Goal: Information Seeking & Learning: Learn about a topic

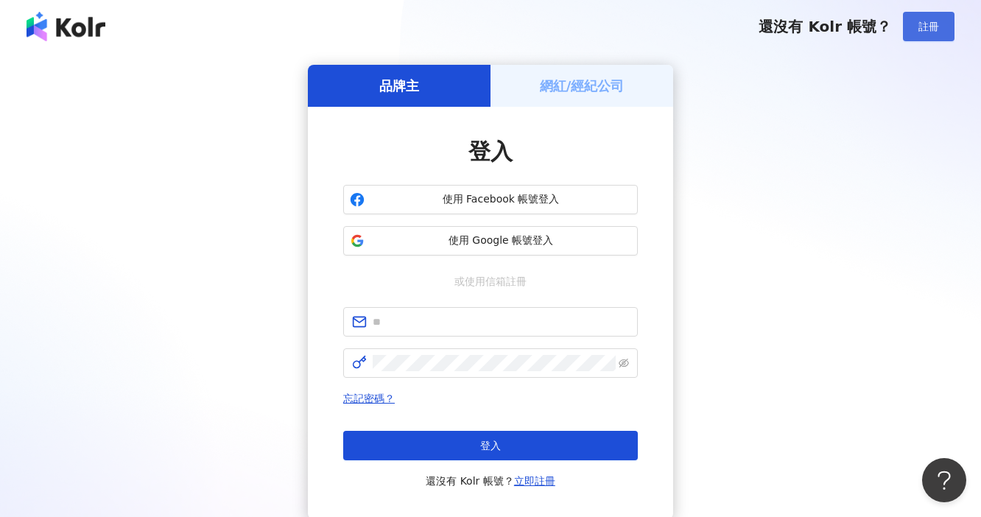
click at [923, 28] on span "註冊" at bounding box center [929, 27] width 21 height 12
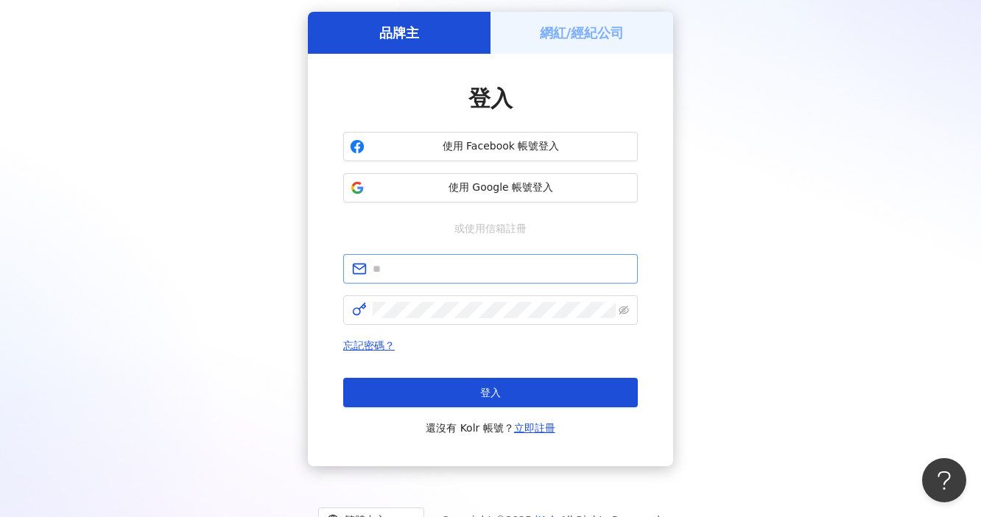
scroll to position [109, 0]
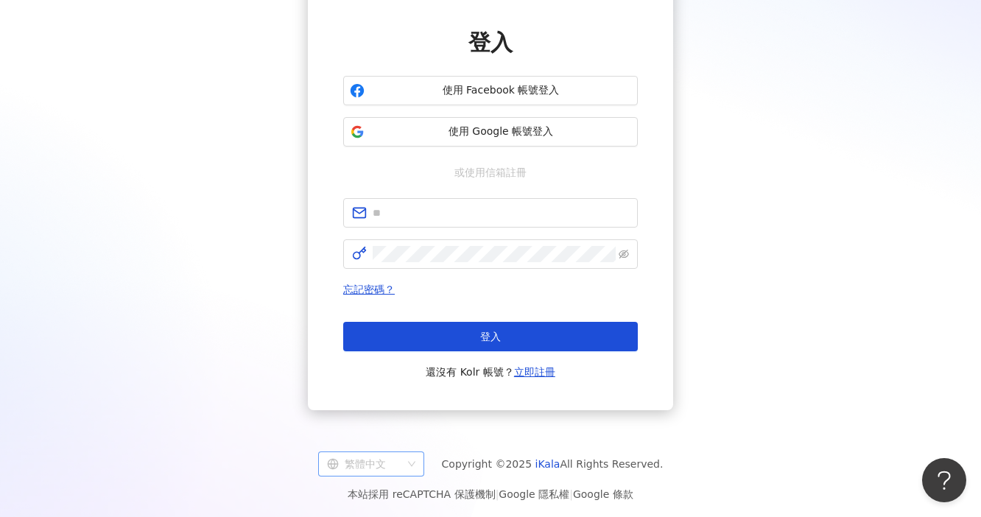
click at [409, 462] on span "繁體中文" at bounding box center [371, 464] width 88 height 24
click at [403, 424] on div "日本語" at bounding box center [378, 433] width 100 height 25
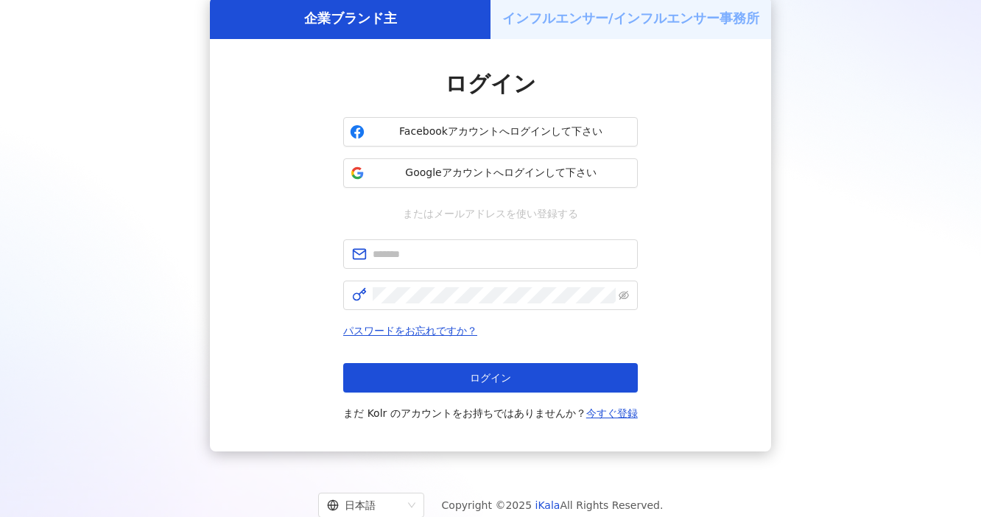
scroll to position [6, 0]
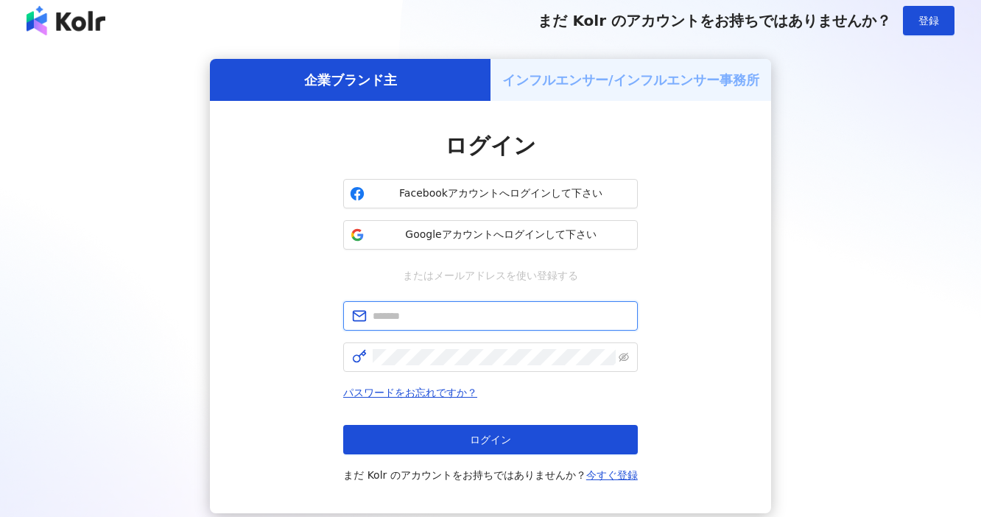
click at [484, 312] on input "text" at bounding box center [501, 316] width 256 height 16
type input "**********"
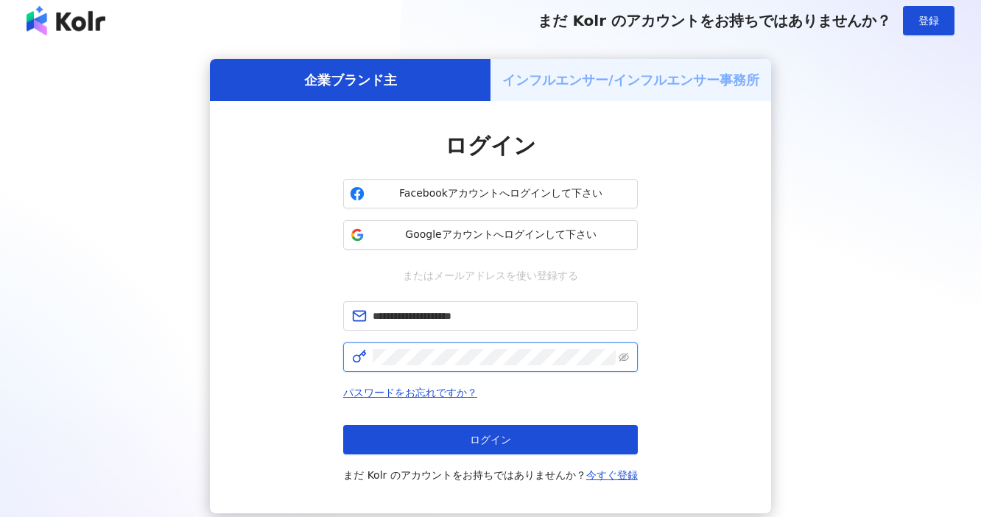
click button "ログイン" at bounding box center [490, 439] width 295 height 29
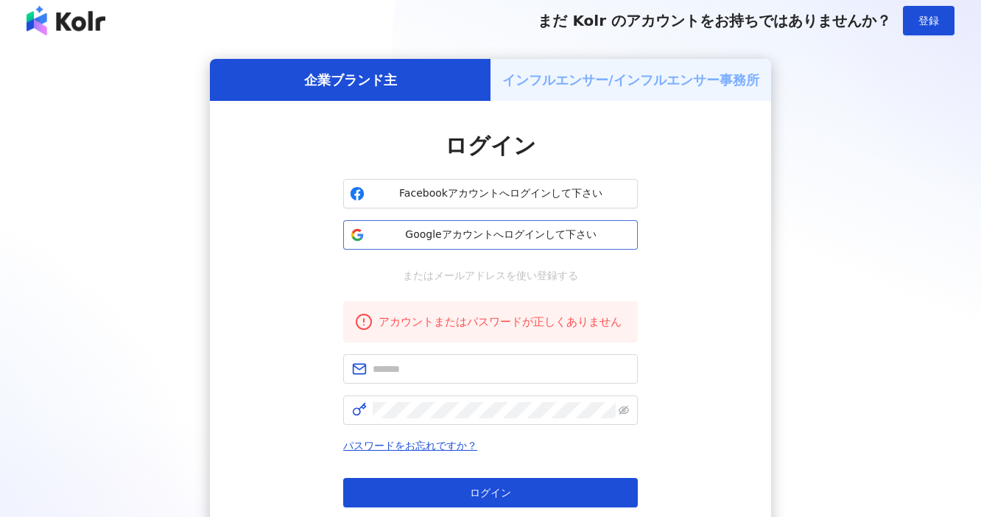
click at [553, 230] on span "Googleアカウントへログインして下さい" at bounding box center [501, 235] width 261 height 15
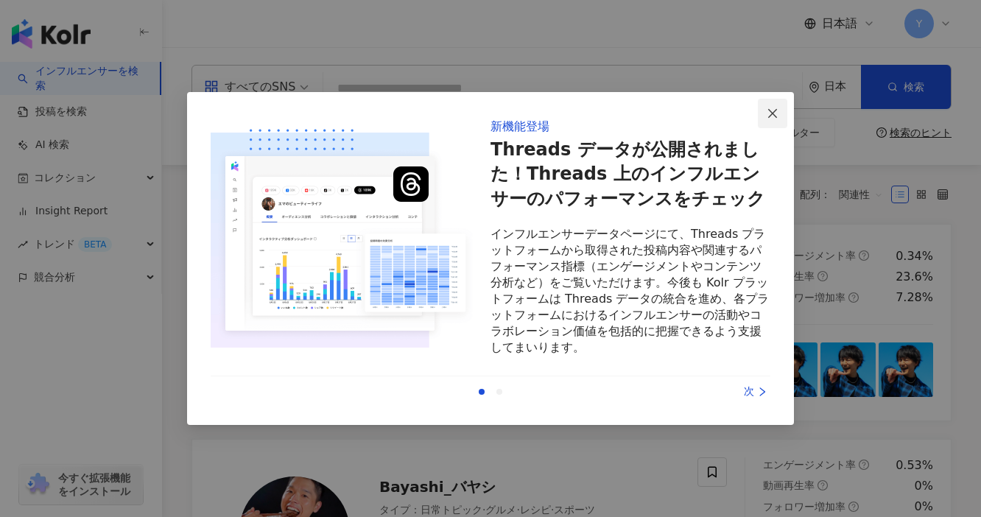
click at [767, 115] on icon "close" at bounding box center [773, 114] width 12 height 12
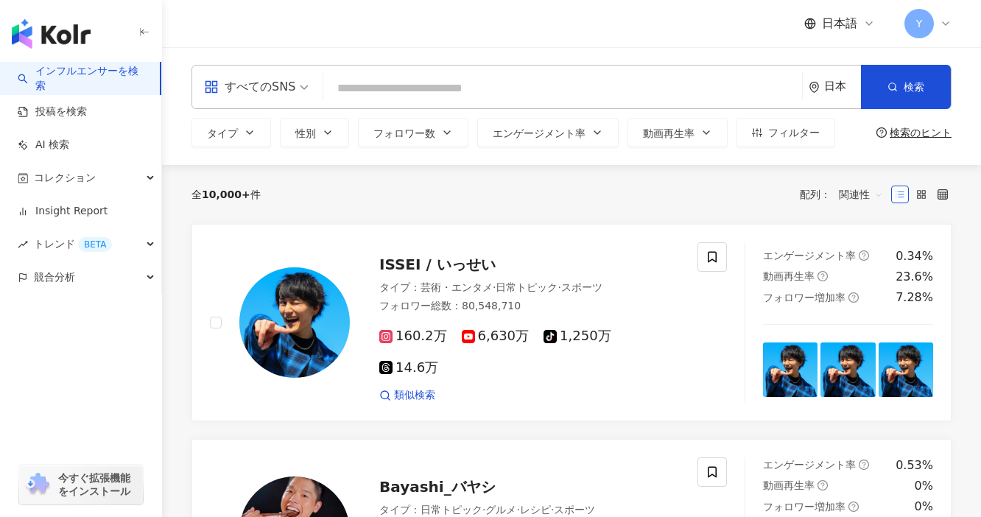
click at [545, 88] on input "search" at bounding box center [562, 88] width 467 height 28
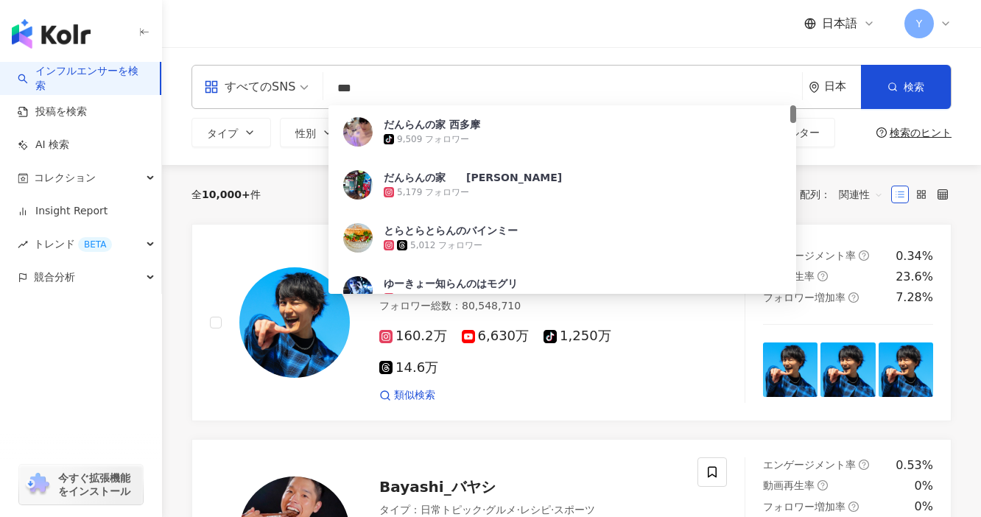
click at [289, 82] on div "すべてのSNS" at bounding box center [249, 87] width 91 height 24
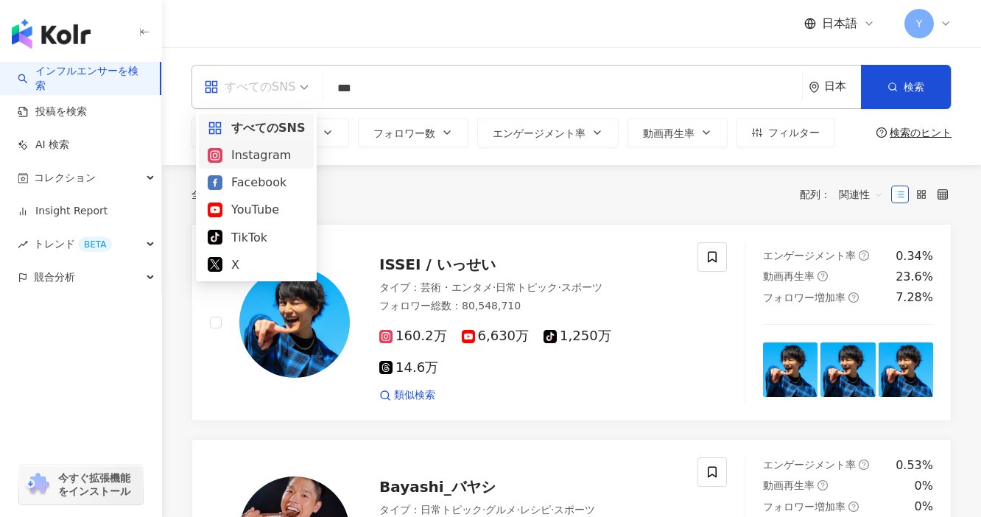
click at [271, 158] on div "Instagram" at bounding box center [256, 155] width 97 height 18
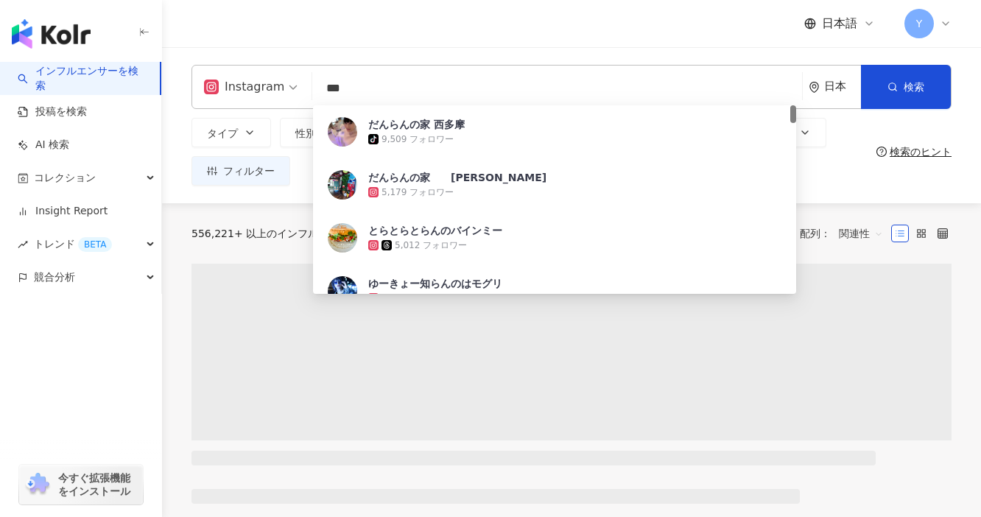
click at [381, 87] on input "***" at bounding box center [557, 88] width 478 height 28
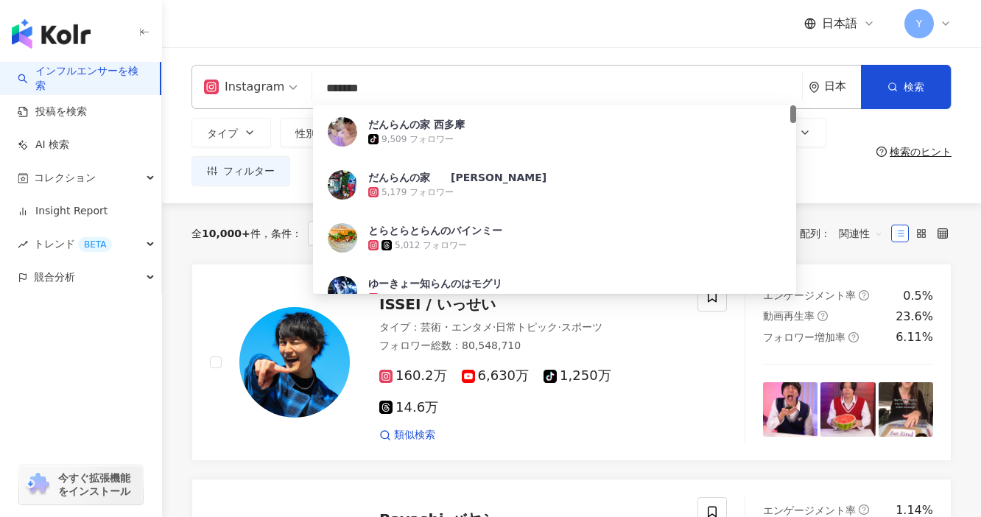
type input "*******"
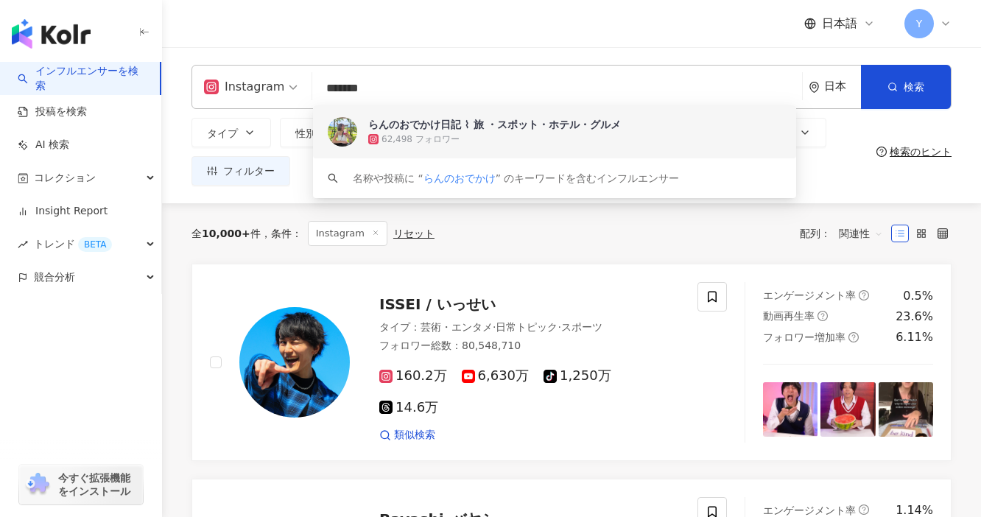
click at [418, 135] on div "62,498 フォロワー" at bounding box center [421, 139] width 78 height 13
